Goal: Information Seeking & Learning: Learn about a topic

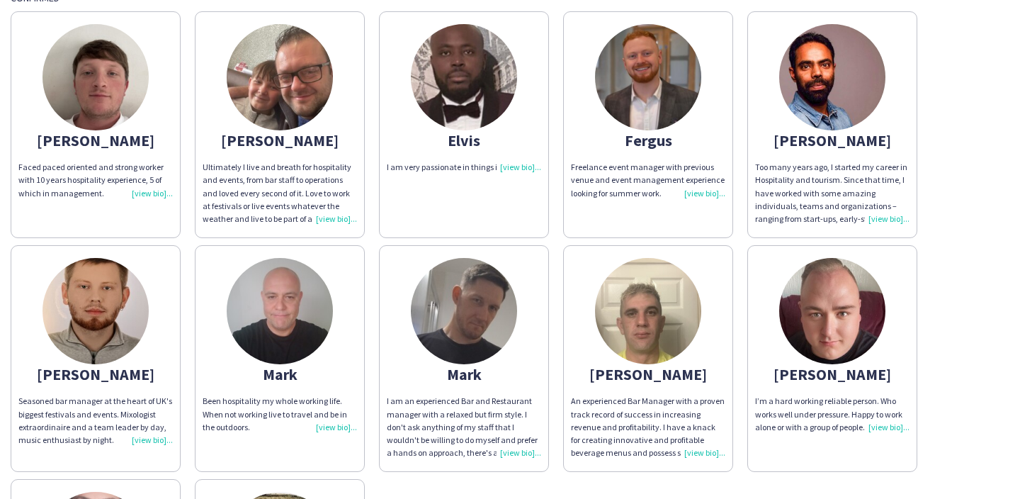
scroll to position [196, 0]
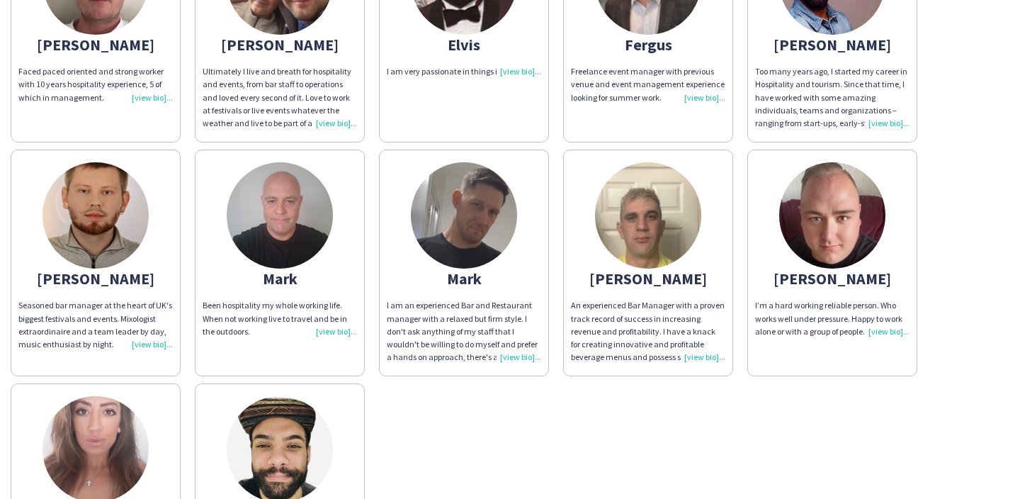
click at [330, 310] on div "Been hospitality my whole working life. When not working live to travel and be …" at bounding box center [280, 318] width 154 height 39
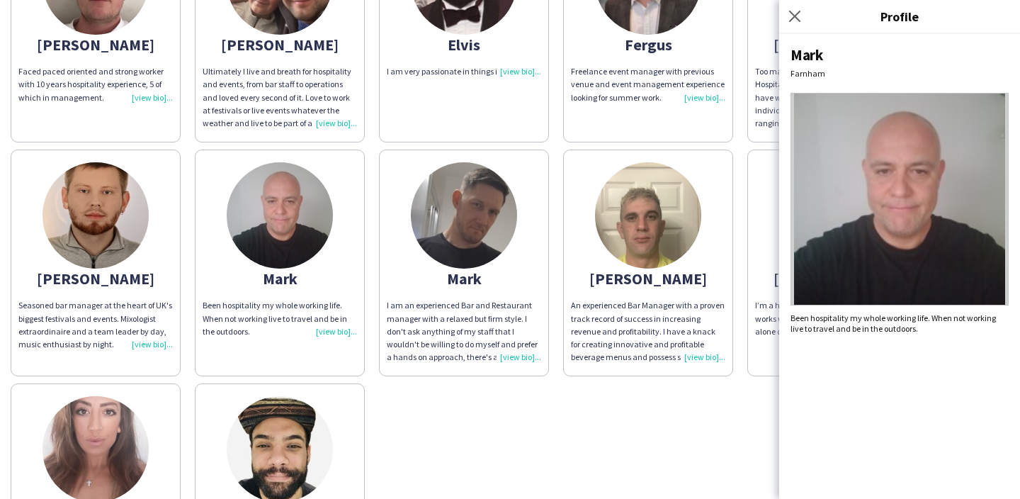
click at [430, 298] on app-share-pages-crew-card "Mark I am an experienced Bar and Restaurant manager with a relaxed but firm sty…" at bounding box center [464, 263] width 170 height 227
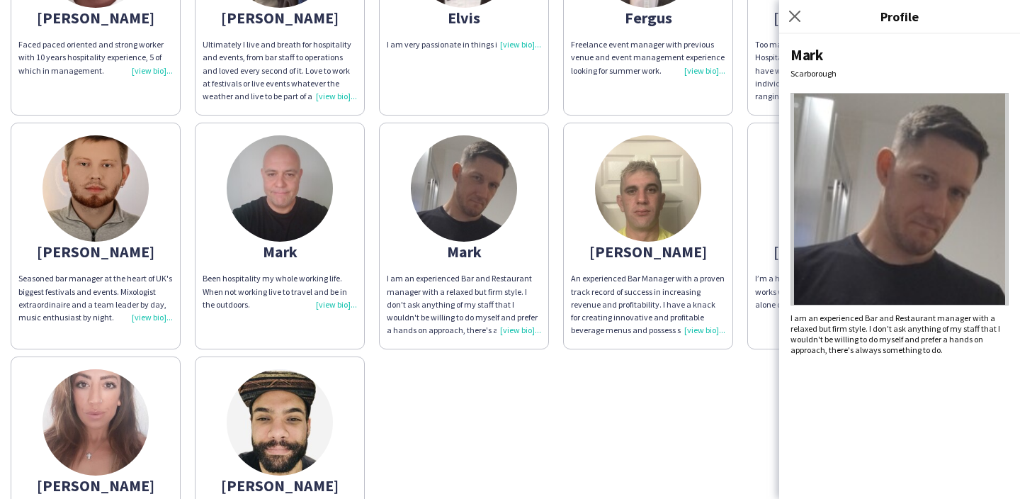
scroll to position [224, 0]
click at [789, 28] on div "Close pop-in" at bounding box center [796, 16] width 35 height 33
click at [801, 21] on icon at bounding box center [794, 15] width 13 height 13
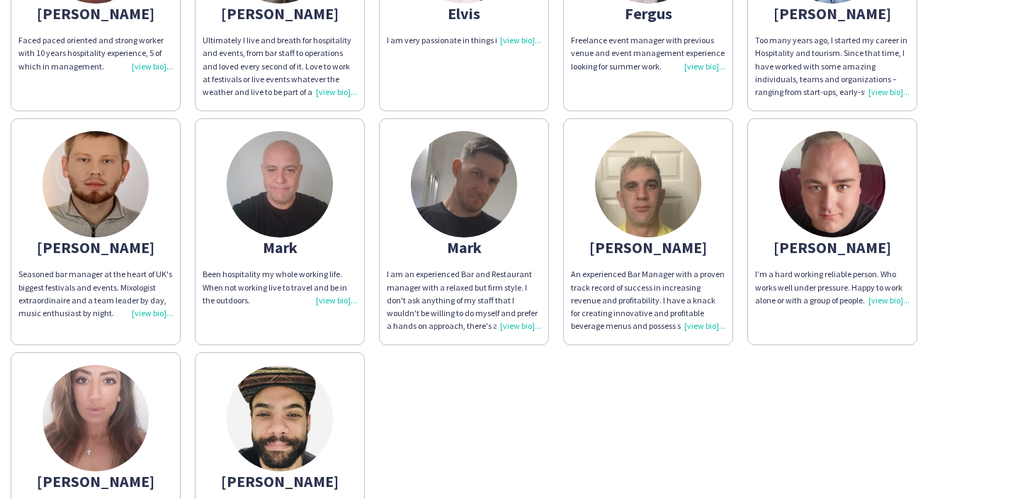
scroll to position [227, 0]
click at [329, 209] on app-share-pages-crew-card "Mark Been hospitality my whole working life. When not working live to travel an…" at bounding box center [280, 231] width 170 height 227
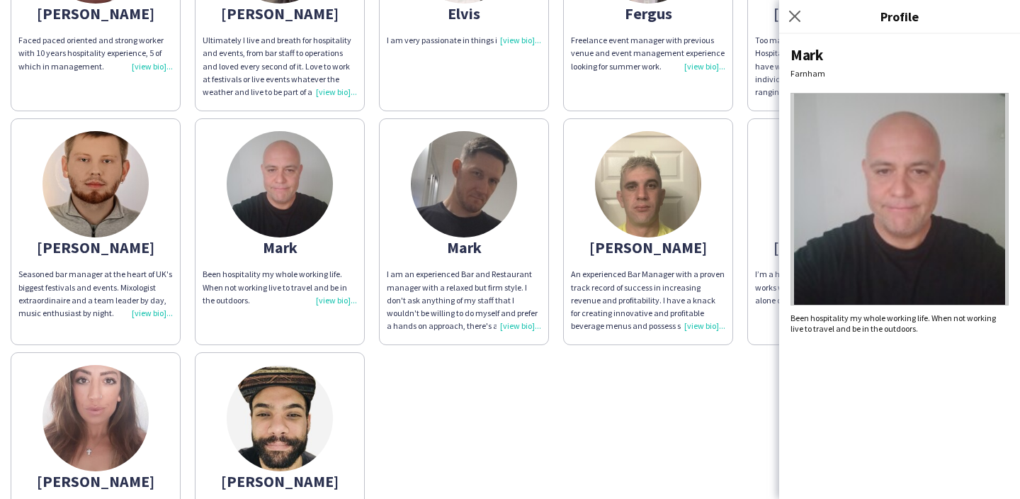
click at [458, 196] on img at bounding box center [464, 184] width 106 height 106
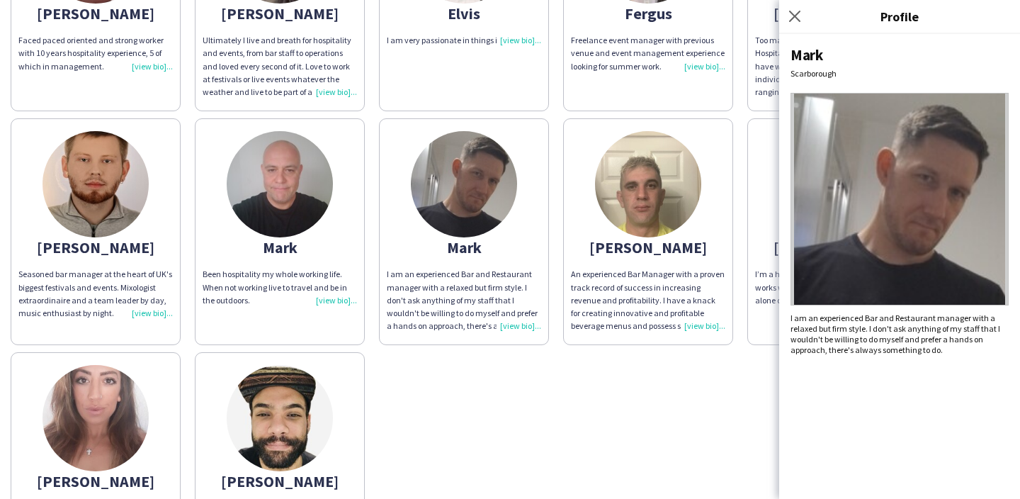
click at [289, 155] on img at bounding box center [280, 184] width 106 height 106
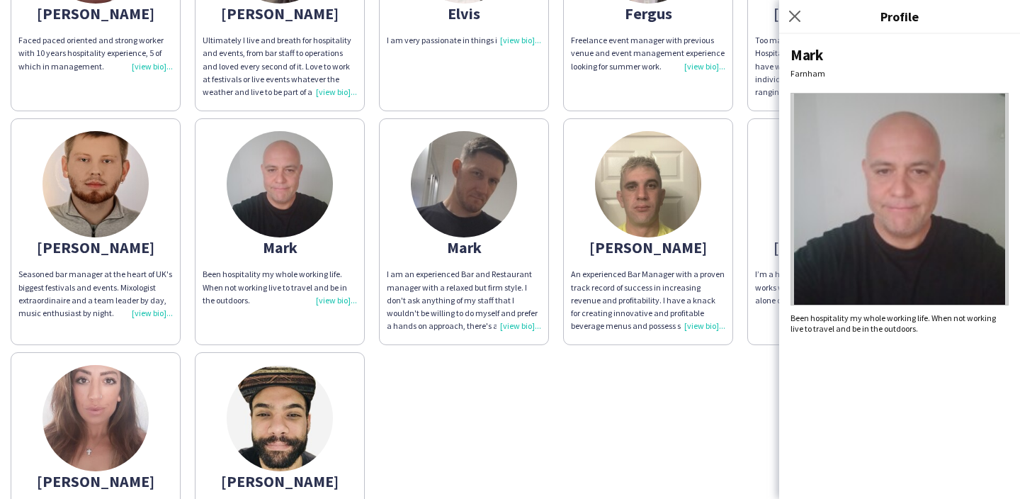
click at [478, 220] on img at bounding box center [464, 184] width 106 height 106
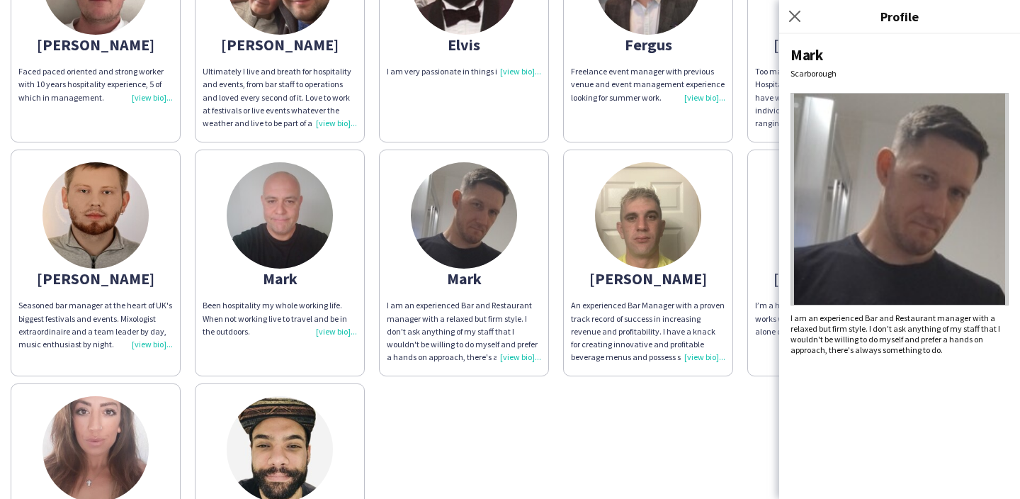
scroll to position [120, 0]
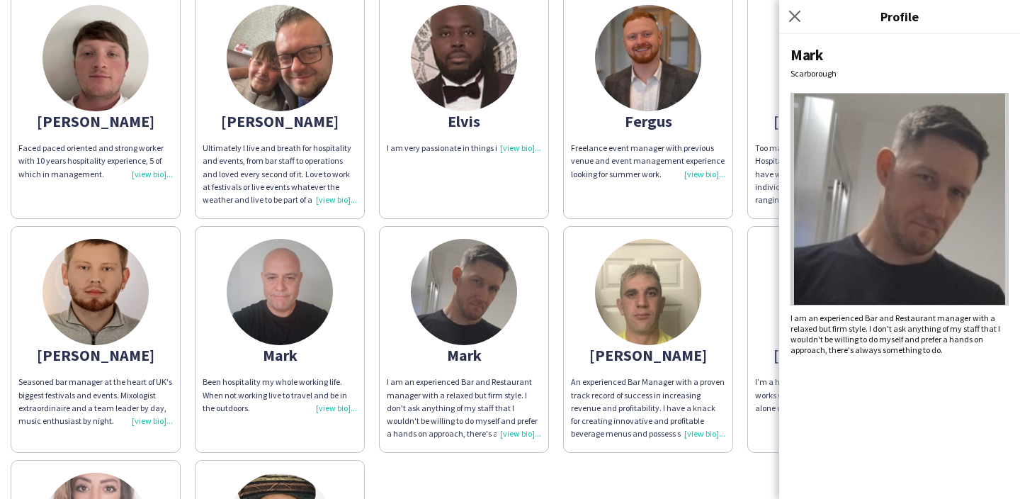
click at [804, 19] on div "Close pop-in" at bounding box center [796, 16] width 35 height 33
click at [305, 66] on img at bounding box center [280, 58] width 106 height 106
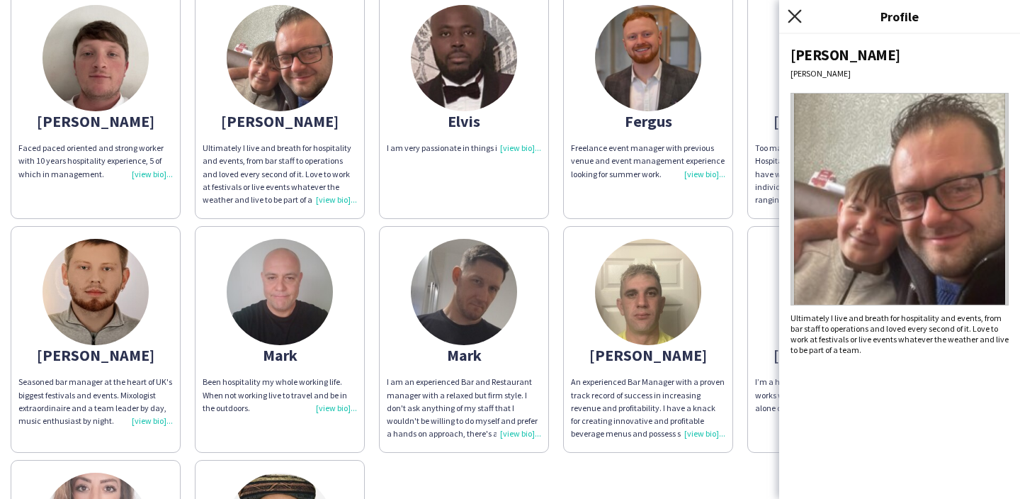
click at [791, 21] on icon "Close pop-in" at bounding box center [794, 15] width 13 height 13
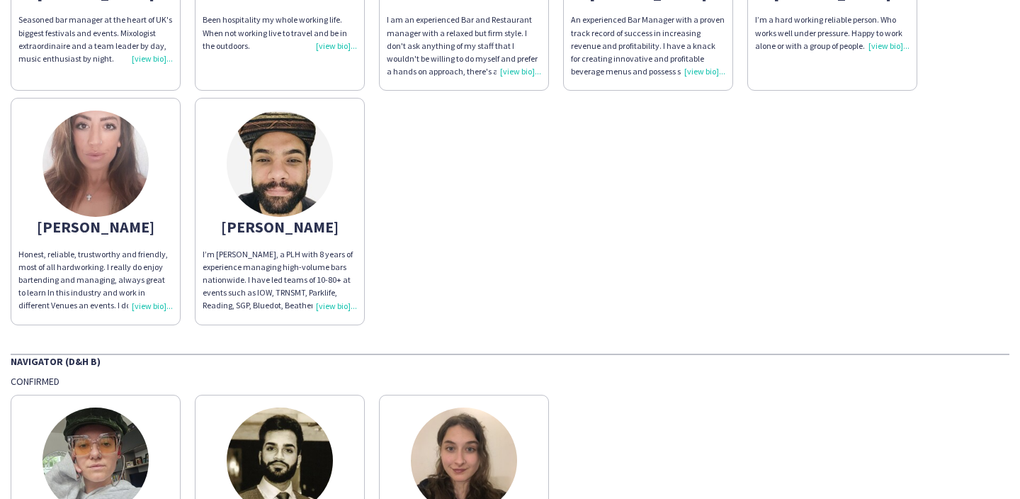
scroll to position [668, 0]
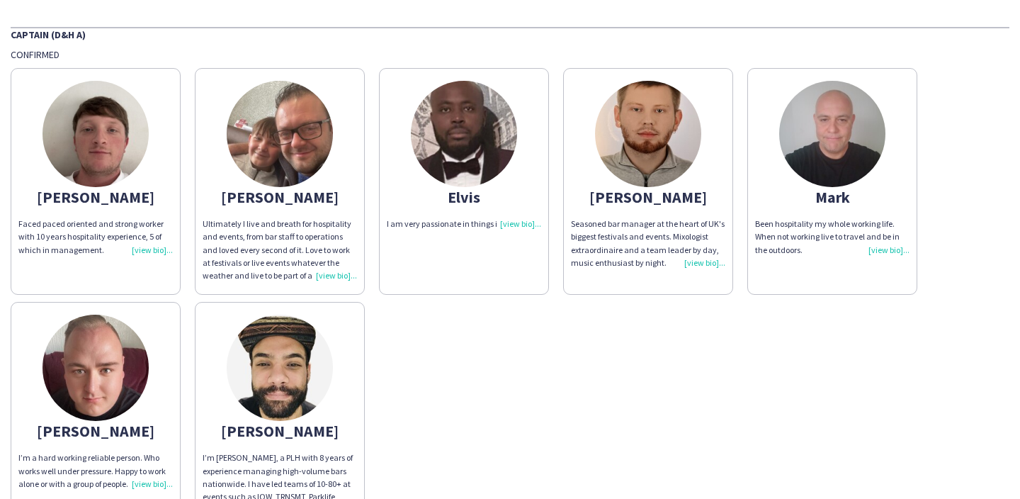
scroll to position [25, 0]
